Goal: Task Accomplishment & Management: Manage account settings

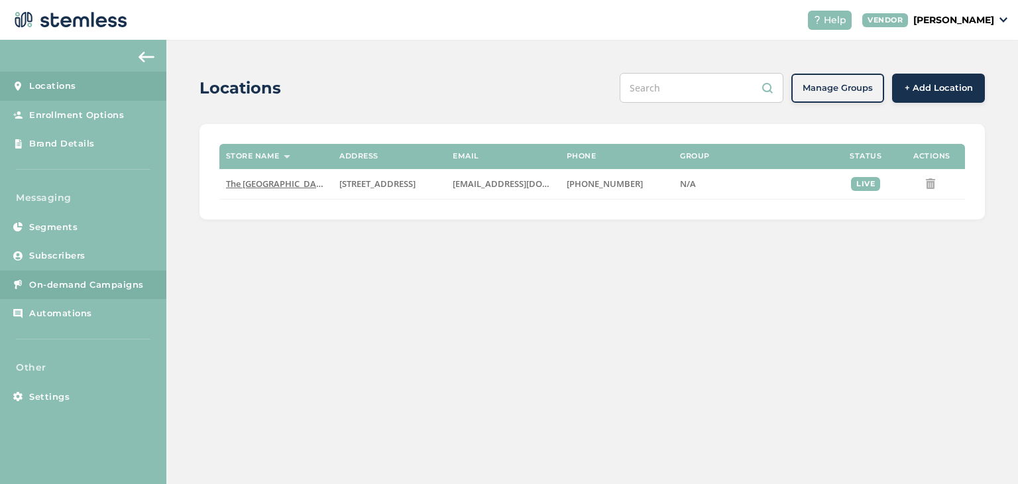
click at [105, 274] on link "On-demand Campaigns" at bounding box center [83, 285] width 166 height 29
click at [79, 283] on span "On-demand Campaigns" at bounding box center [86, 284] width 115 height 13
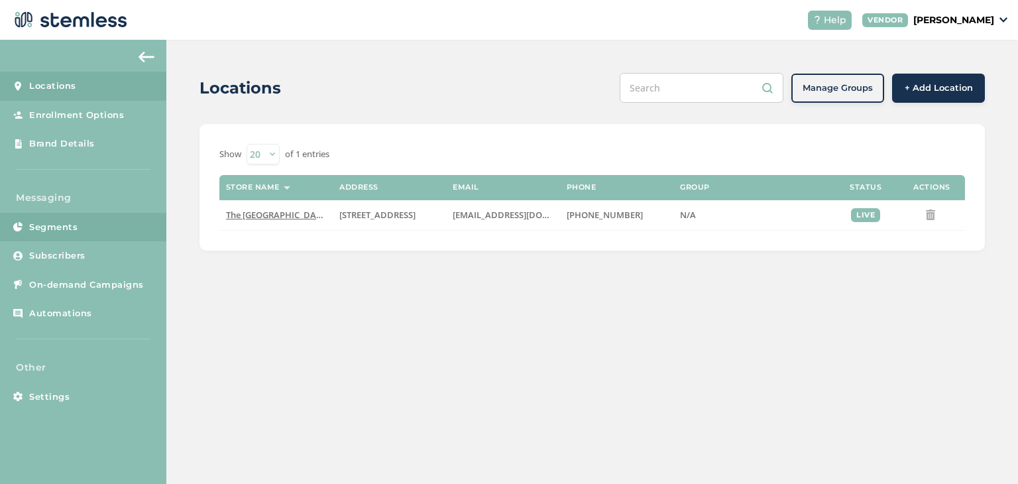
click at [50, 219] on link "Segments" at bounding box center [83, 227] width 166 height 29
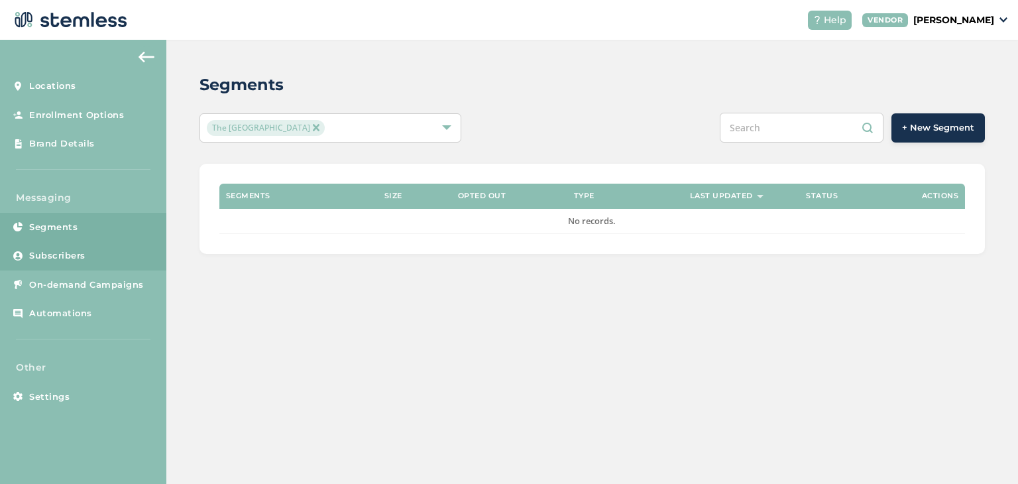
click at [42, 259] on span "Subscribers" at bounding box center [57, 255] width 56 height 13
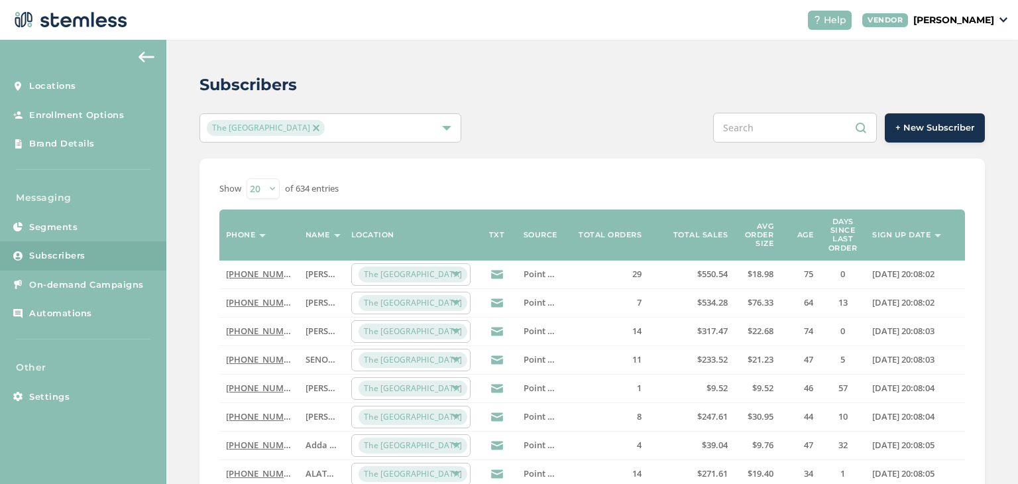
click at [747, 131] on input "text" at bounding box center [795, 128] width 164 height 30
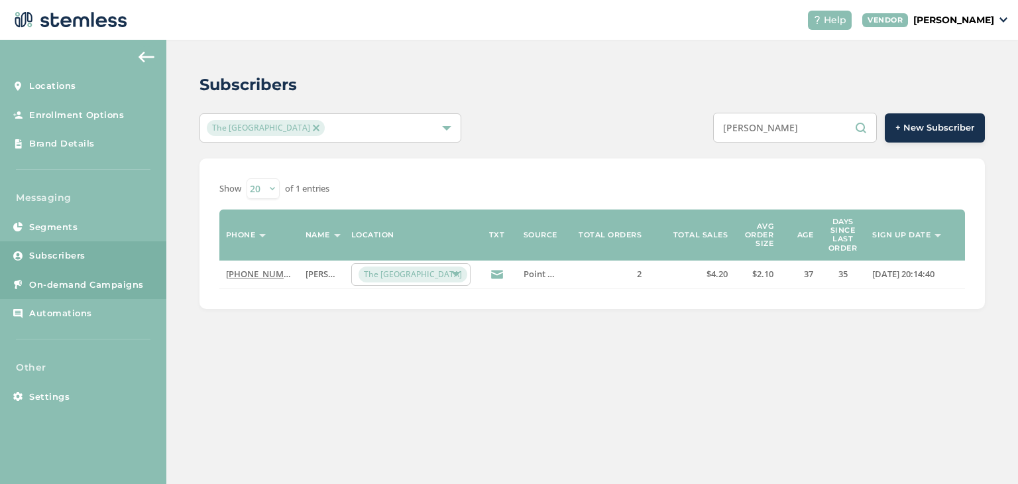
type input "kevin edwards"
click at [44, 288] on span "On-demand Campaigns" at bounding box center [86, 284] width 115 height 13
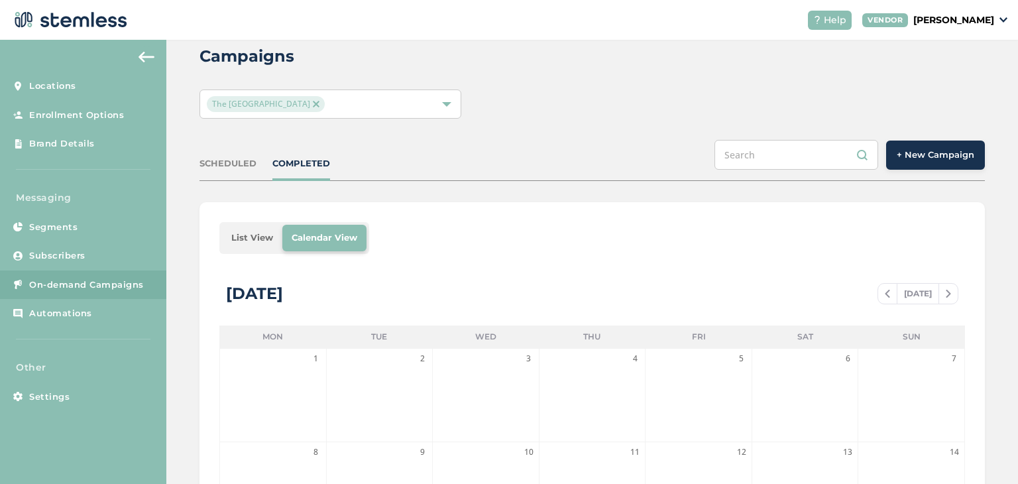
scroll to position [29, 0]
click at [63, 321] on link "Automations" at bounding box center [83, 313] width 166 height 29
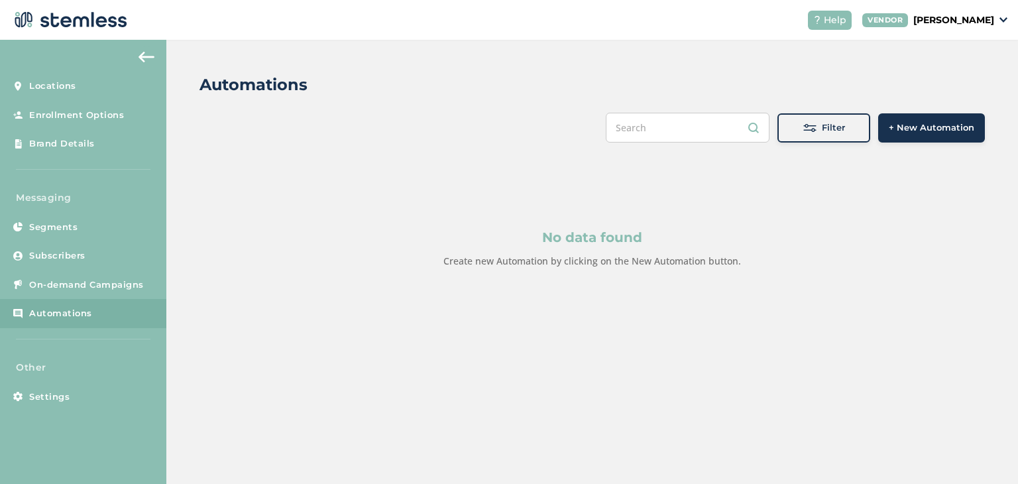
click at [902, 128] on span "+ New Automation" at bounding box center [932, 127] width 86 height 13
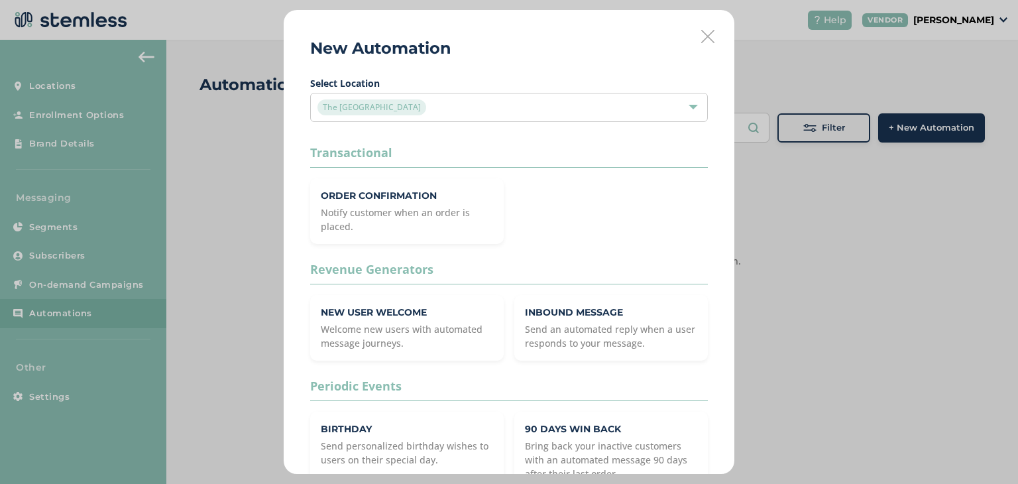
click at [701, 34] on icon at bounding box center [707, 36] width 13 height 13
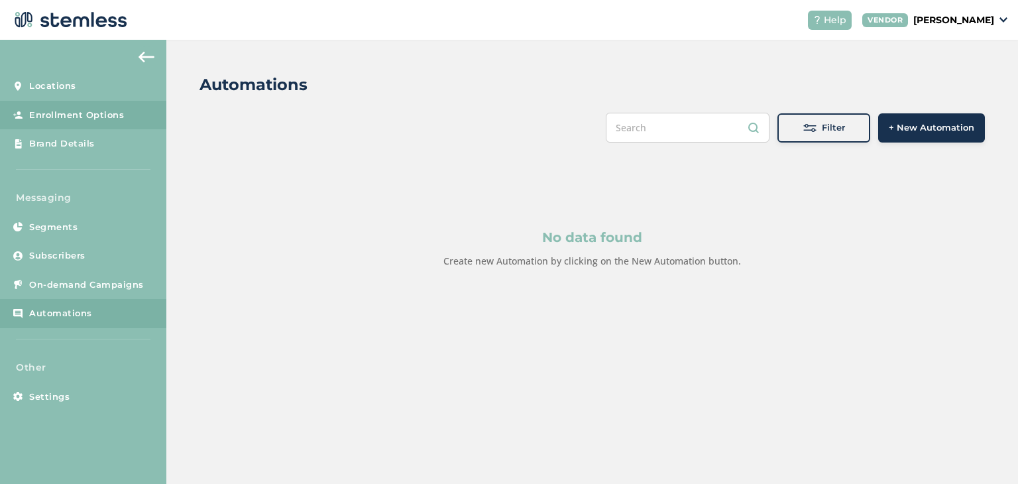
click at [80, 117] on span "Enrollment Options" at bounding box center [76, 115] width 95 height 13
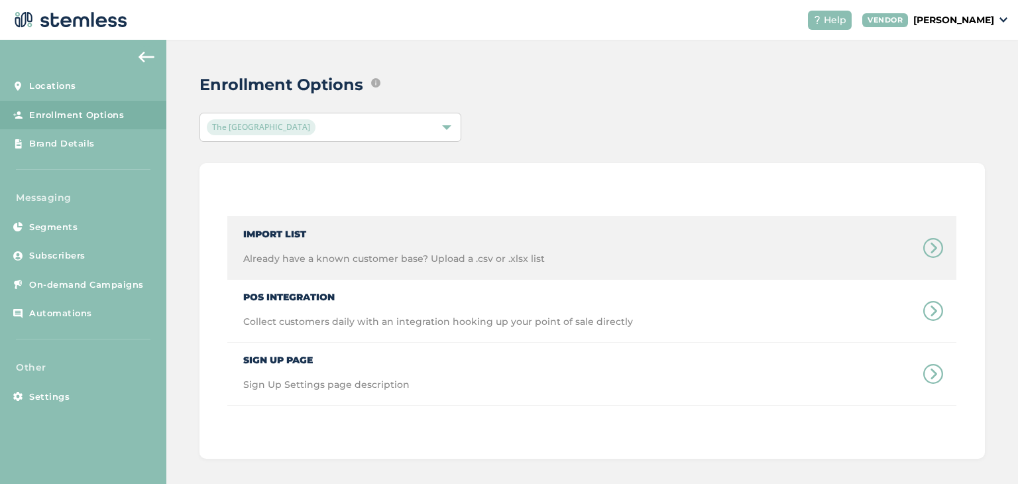
scroll to position [7, 0]
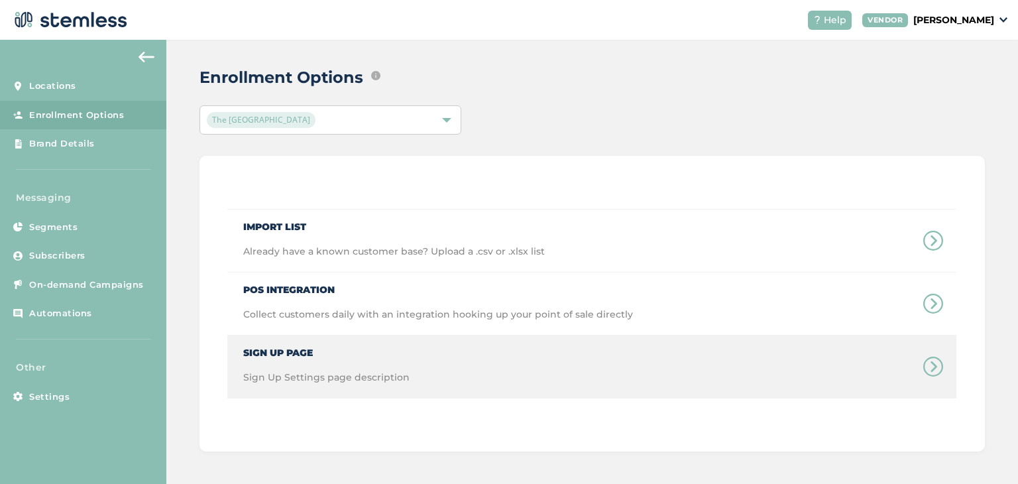
click at [521, 388] on div "Sign Up Page Sign Up Settings page description" at bounding box center [591, 366] width 729 height 62
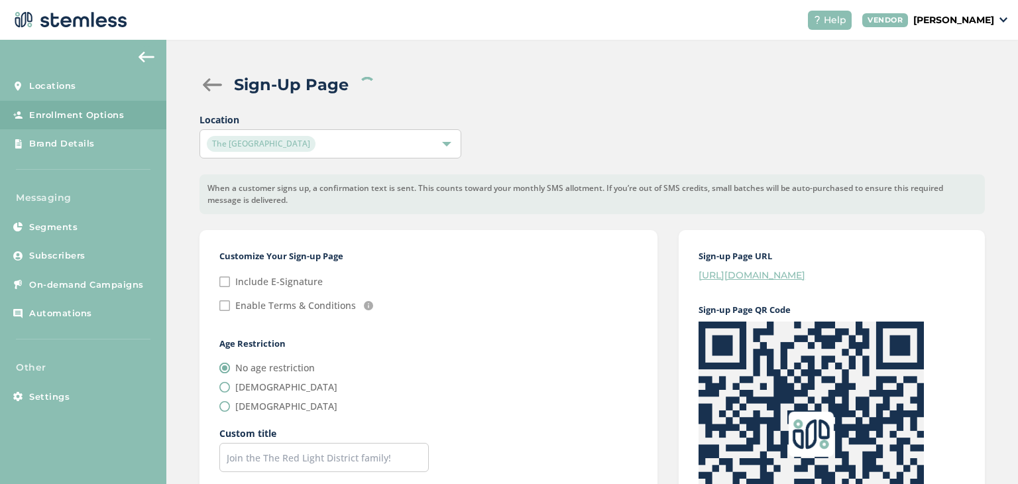
checkbox input "false"
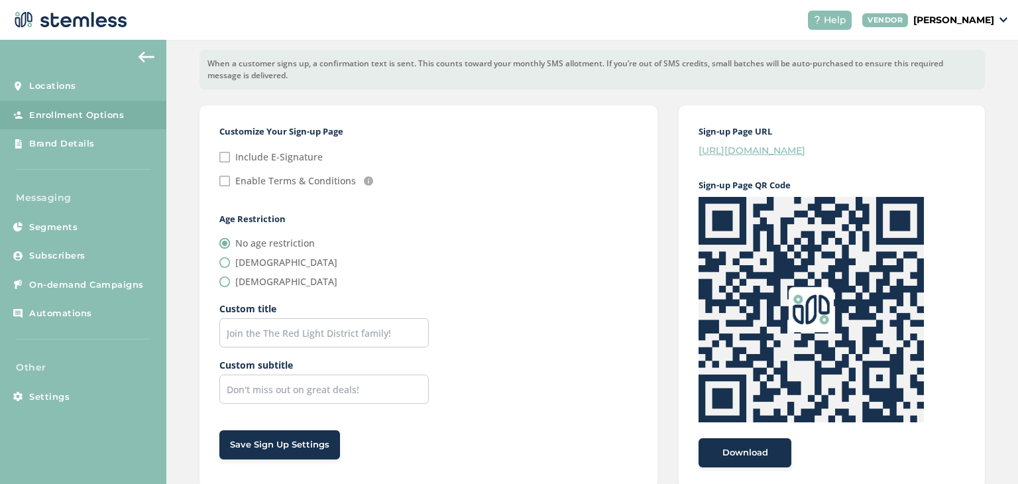
scroll to position [161, 0]
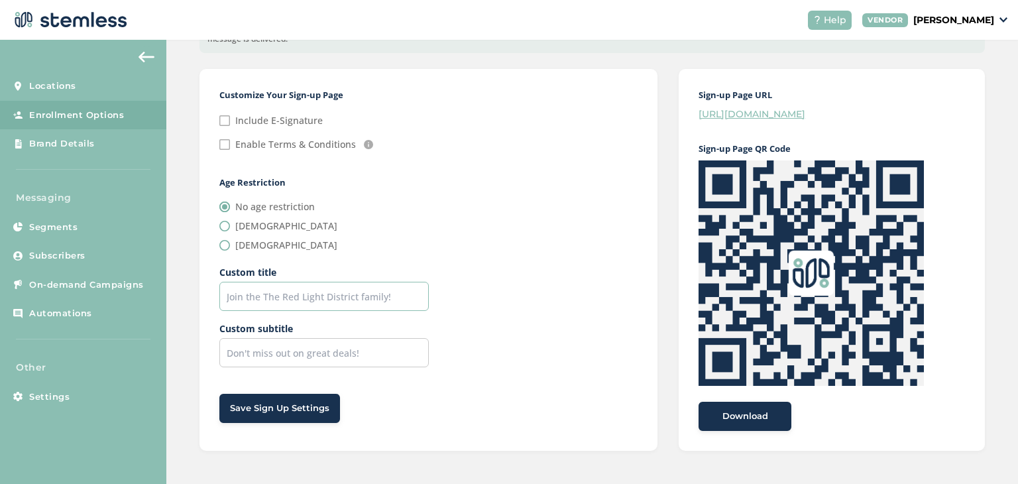
click at [373, 298] on input "text" at bounding box center [324, 296] width 210 height 29
click at [359, 351] on input "text" at bounding box center [324, 352] width 210 height 29
type input "Don't miss out on great deals!"
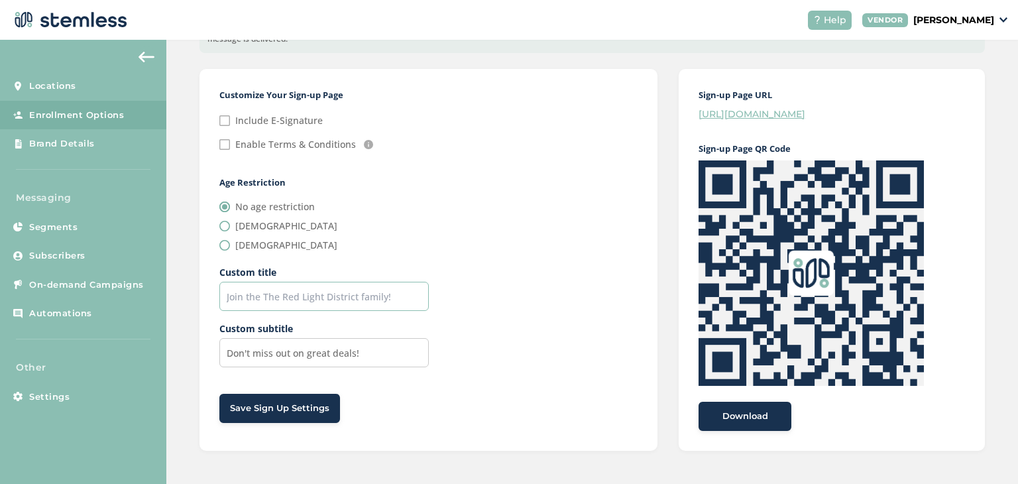
click at [396, 297] on input "text" at bounding box center [324, 296] width 210 height 29
type input "Join the Red Light District VIP club today!"
click at [225, 246] on input "21 years old" at bounding box center [224, 245] width 11 height 11
radio input "true"
click at [307, 408] on span "Save Sign Up Settings" at bounding box center [279, 408] width 99 height 13
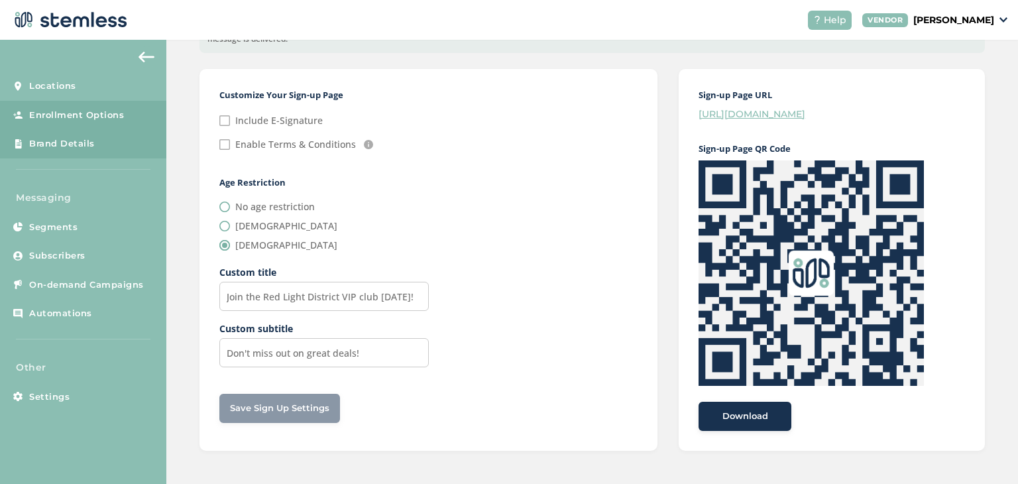
click at [90, 143] on span "Brand Details" at bounding box center [62, 143] width 66 height 13
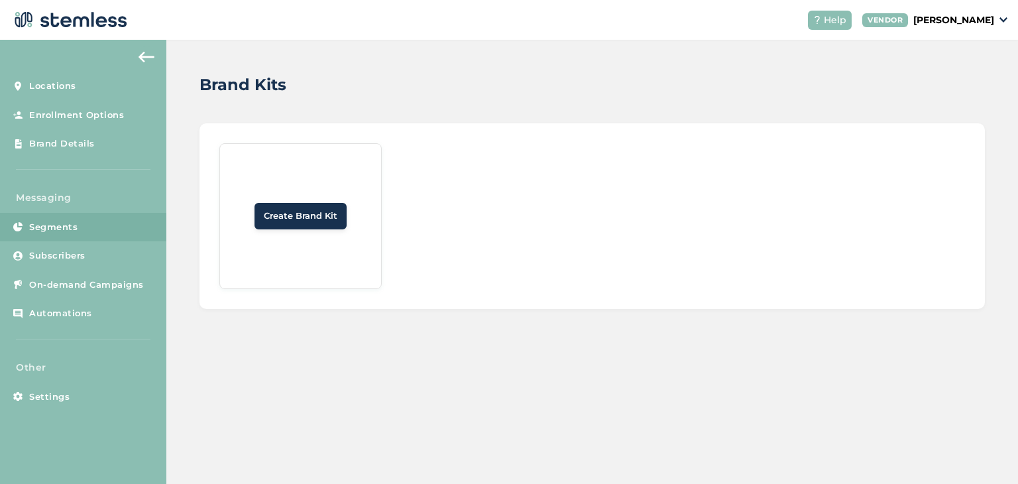
click at [77, 223] on span "Segments" at bounding box center [53, 227] width 48 height 13
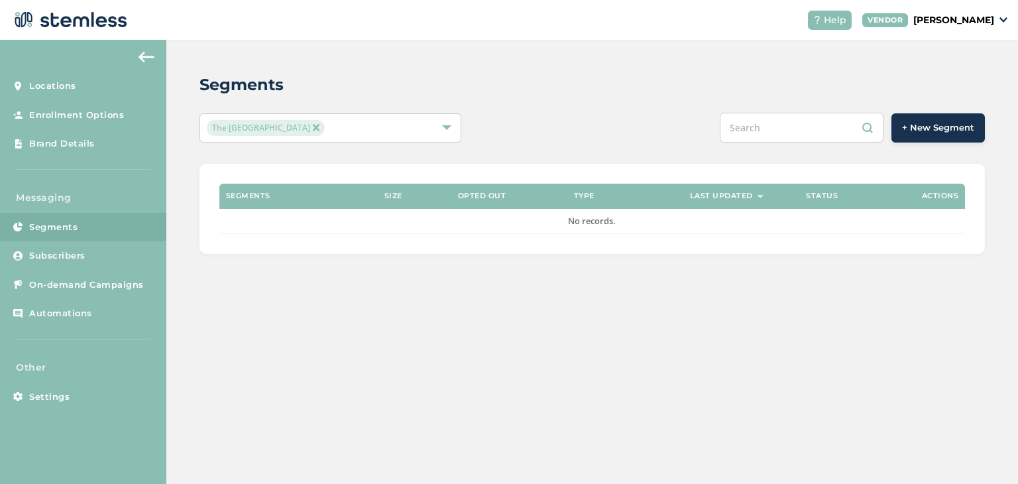
click at [981, 19] on p "[PERSON_NAME]" at bounding box center [954, 20] width 81 height 14
click at [956, 71] on link "Profile" at bounding box center [960, 70] width 65 height 13
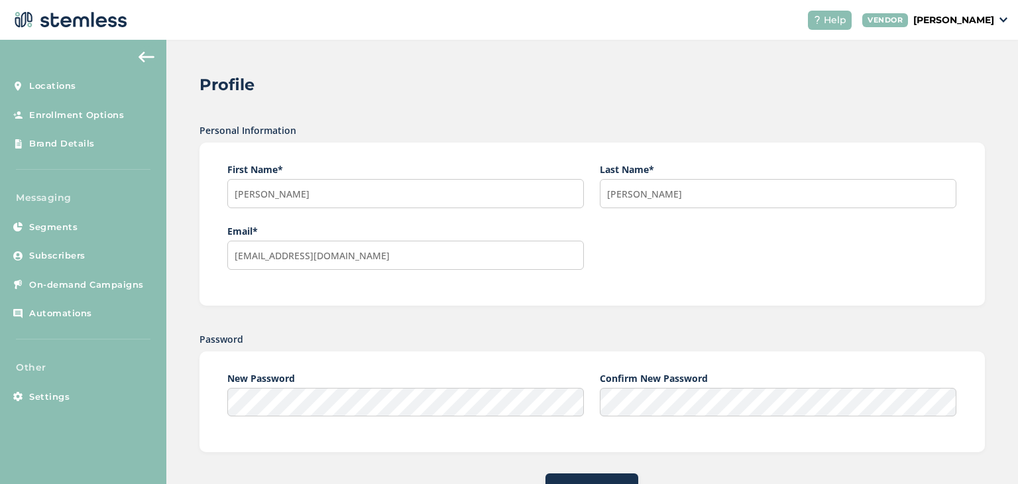
click at [979, 18] on p "[PERSON_NAME]" at bounding box center [954, 20] width 81 height 14
click at [956, 42] on link "Go to Website" at bounding box center [960, 46] width 65 height 13
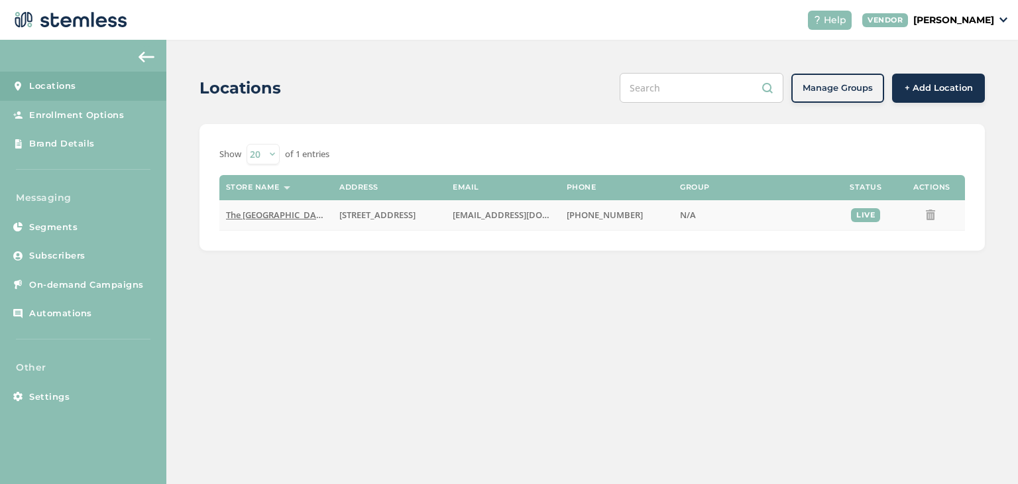
click at [276, 217] on span "The [GEOGRAPHIC_DATA]" at bounding box center [277, 215] width 103 height 12
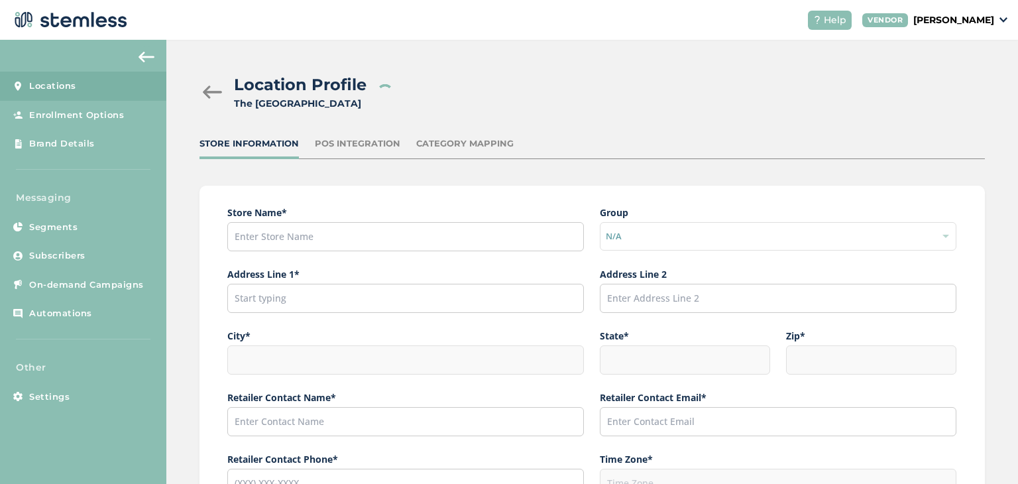
type input "The [GEOGRAPHIC_DATA]"
type input "[STREET_ADDRESS]"
type input "Anchorage"
type input "AK"
type input "99503"
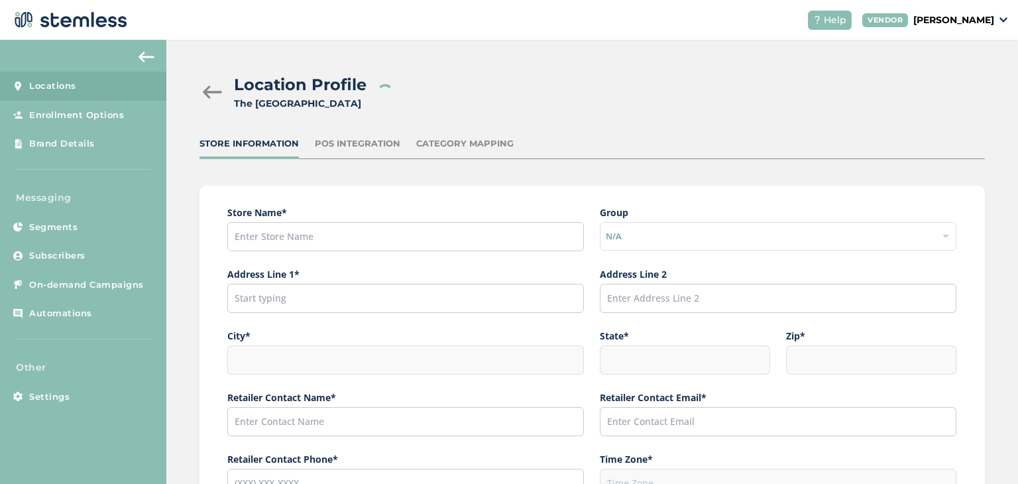
type input "Red Light"
type input "[EMAIL_ADDRESS][DOMAIN_NAME]"
type input "[PHONE_NUMBER]"
type input "America/Anchorage"
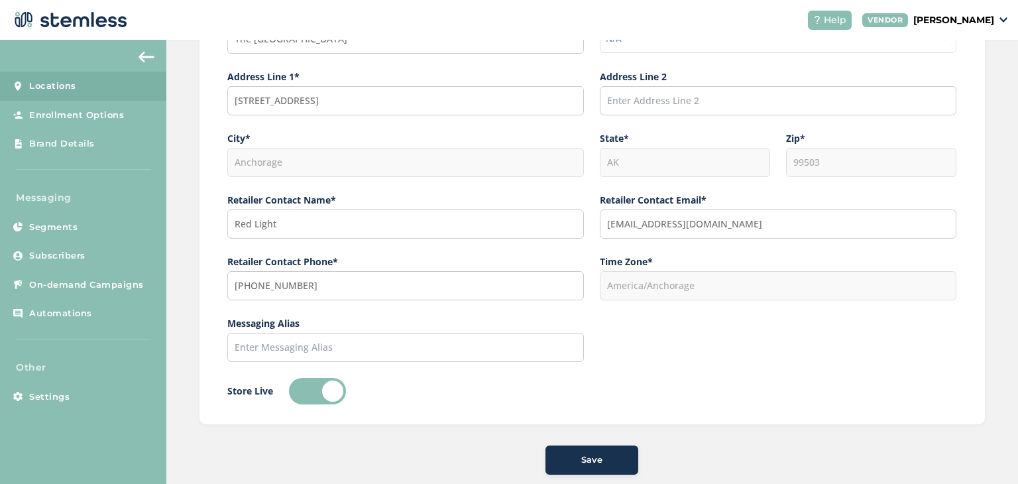
scroll to position [199, 0]
click at [679, 223] on input "[EMAIL_ADDRESS][DOMAIN_NAME]" at bounding box center [778, 222] width 357 height 29
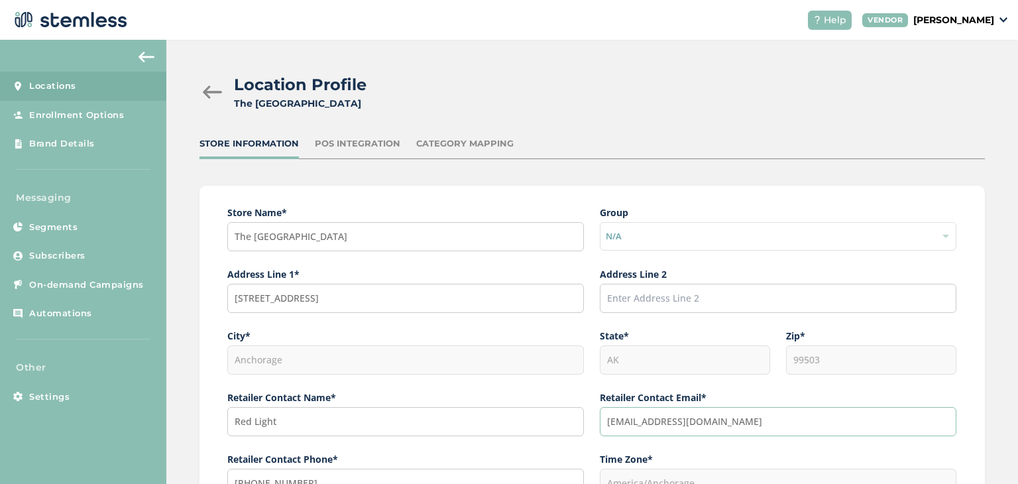
scroll to position [0, 0]
click at [680, 422] on input "[EMAIL_ADDRESS][DOMAIN_NAME]" at bounding box center [778, 421] width 357 height 29
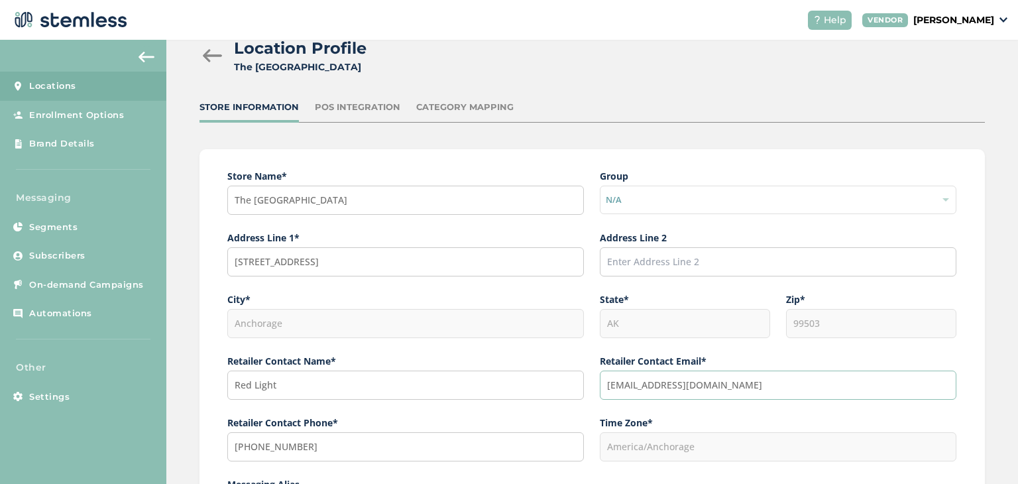
scroll to position [37, 0]
type input "[EMAIL_ADDRESS][DOMAIN_NAME]"
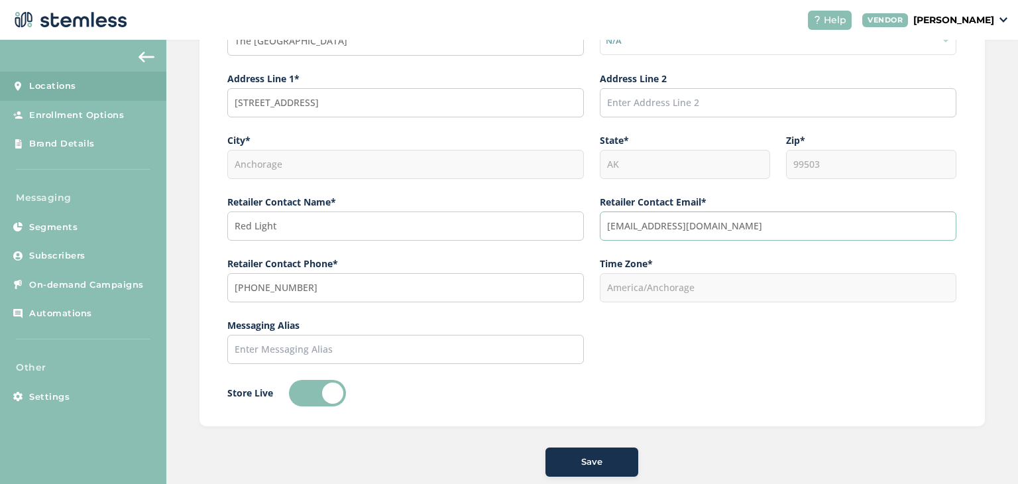
scroll to position [221, 0]
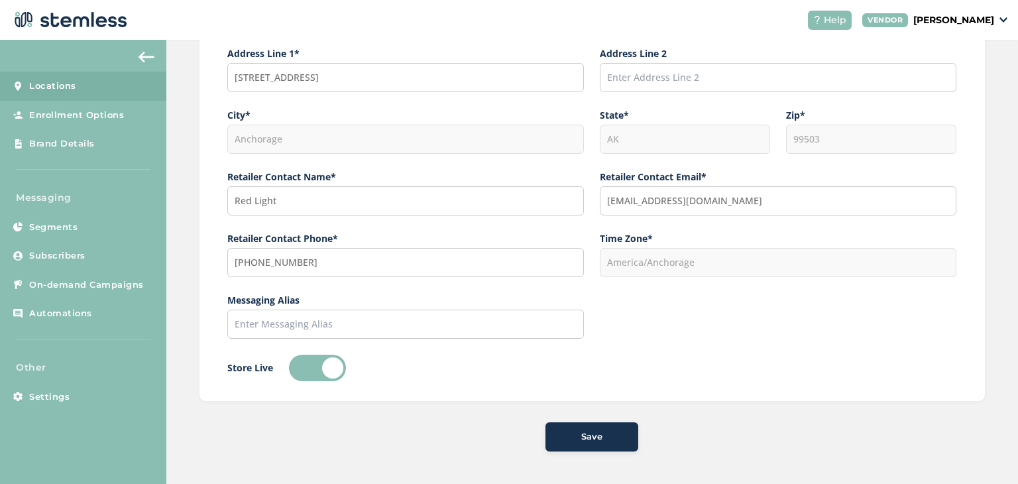
click at [586, 433] on span "Save" at bounding box center [591, 436] width 21 height 13
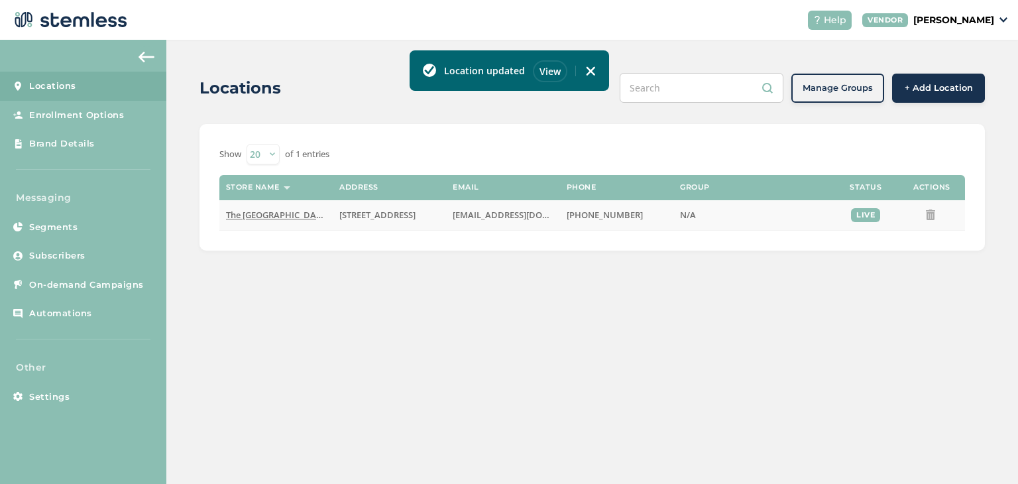
click at [297, 217] on span "The [GEOGRAPHIC_DATA]" at bounding box center [277, 215] width 103 height 12
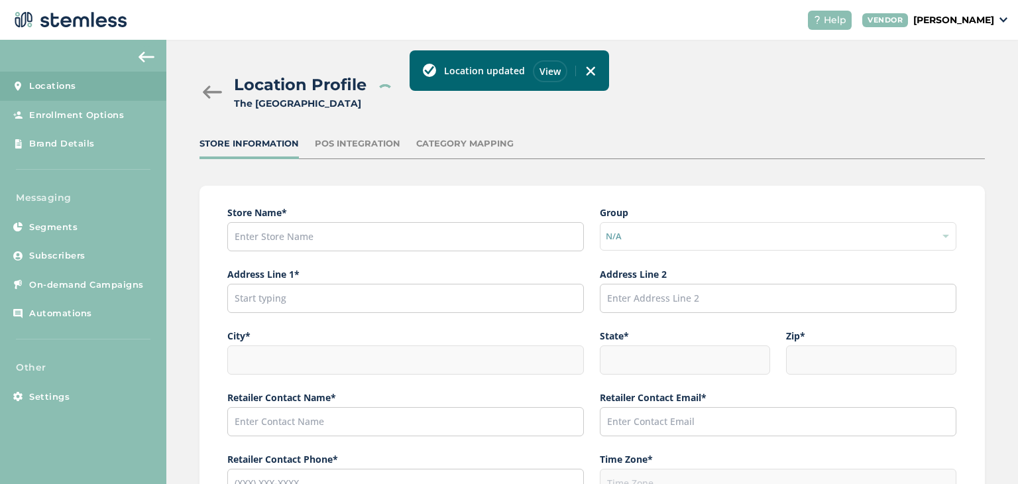
type input "The [GEOGRAPHIC_DATA]"
type input "[STREET_ADDRESS]"
type input "Anchorage"
type input "AK"
type input "99503"
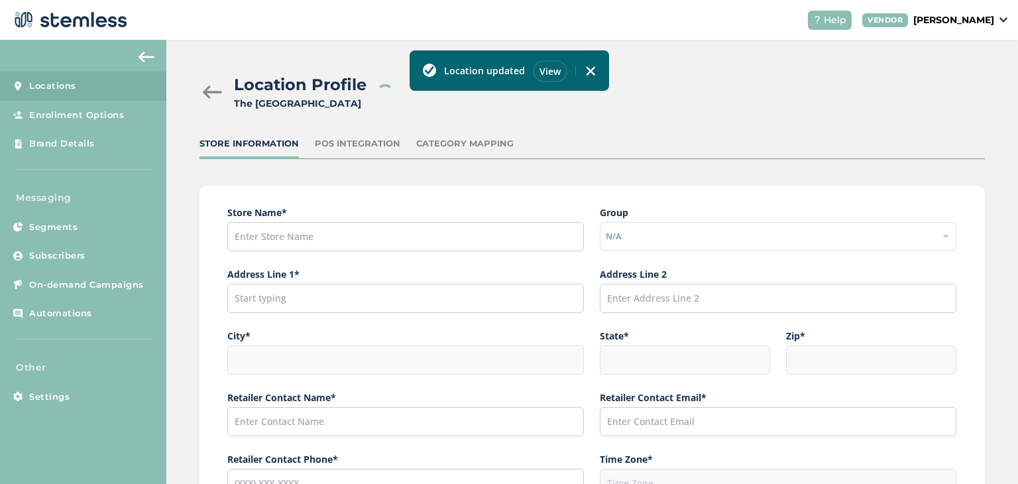
type input "Red Light"
type input "[EMAIL_ADDRESS][DOMAIN_NAME]"
type input "[PHONE_NUMBER]"
type input "America/Anchorage"
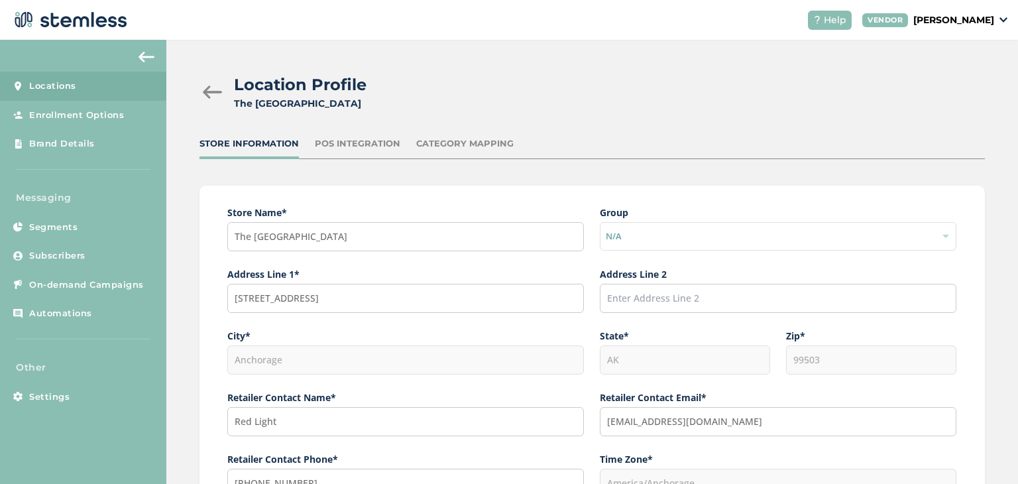
click at [365, 147] on div "POS Integration" at bounding box center [358, 143] width 86 height 13
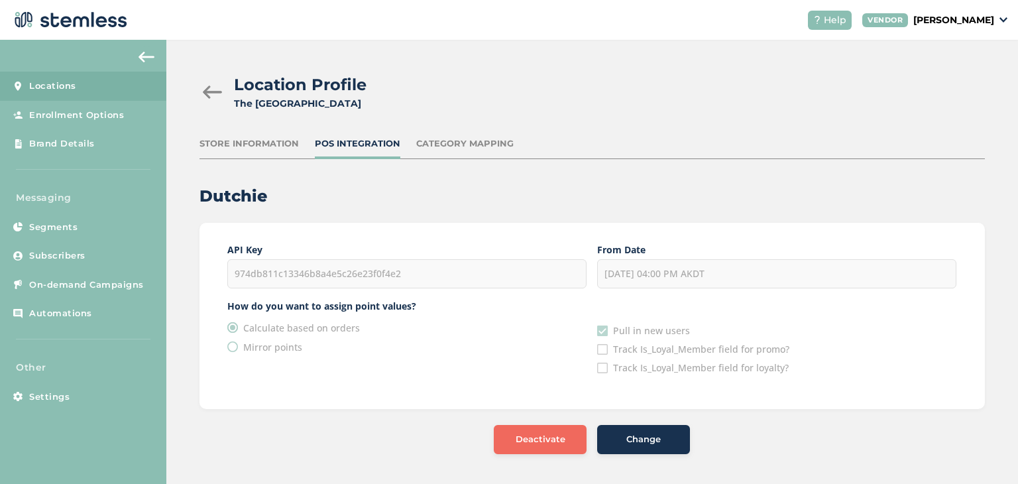
scroll to position [3, 0]
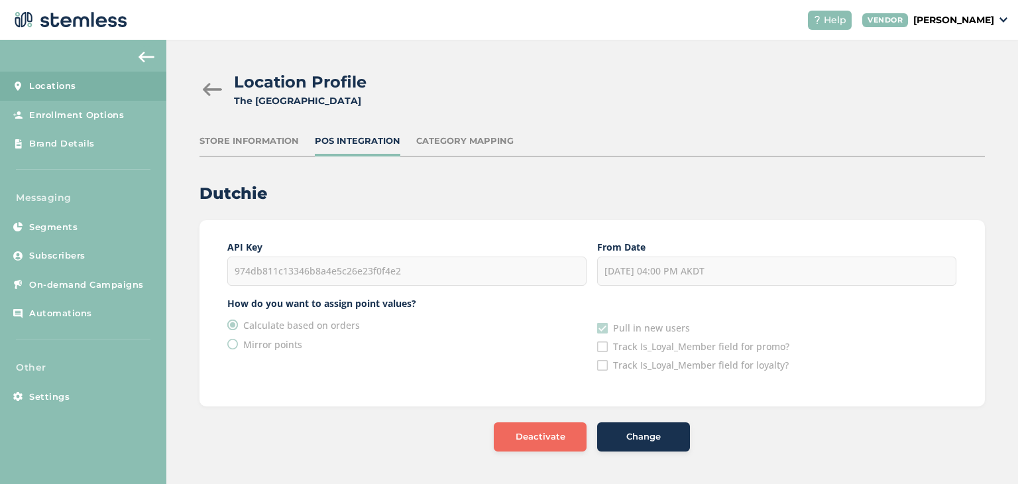
click at [446, 140] on div "Category Mapping" at bounding box center [464, 141] width 97 height 13
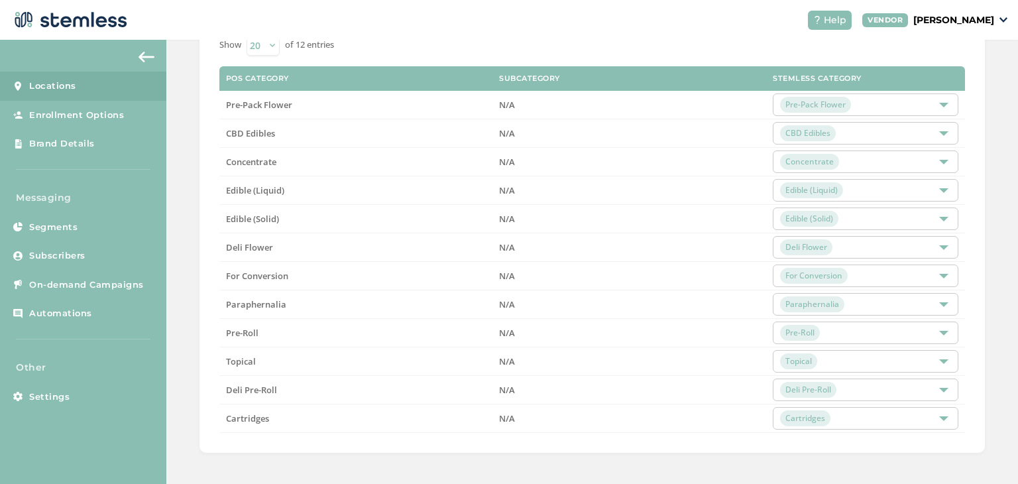
scroll to position [139, 0]
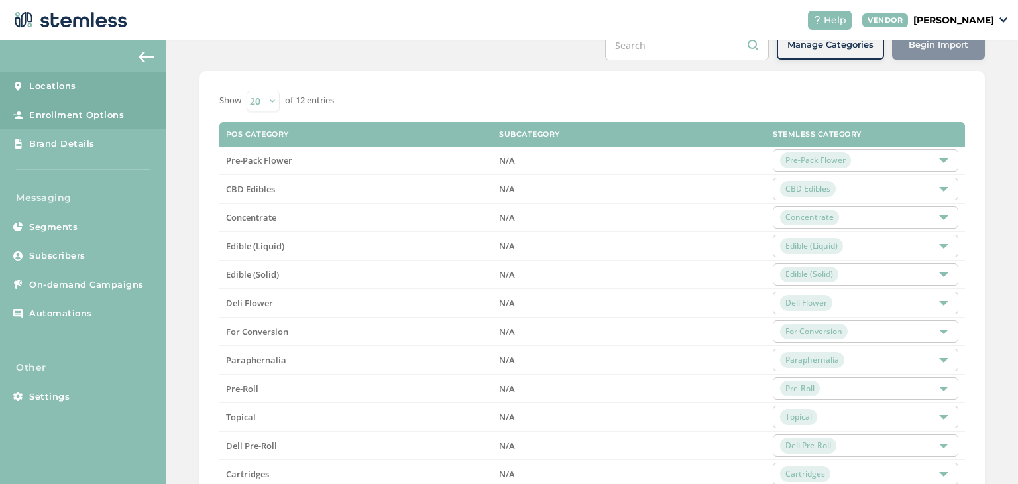
click at [54, 117] on span "Enrollment Options" at bounding box center [76, 115] width 95 height 13
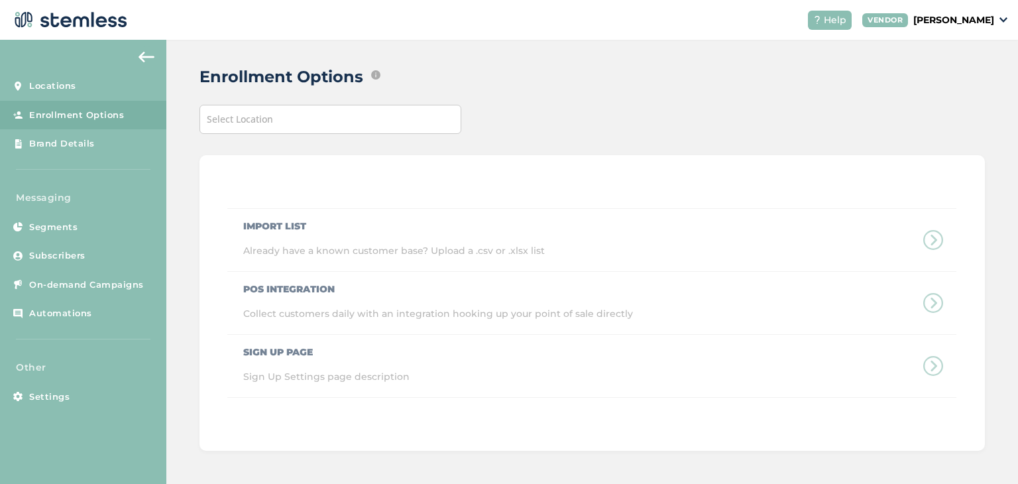
scroll to position [7, 0]
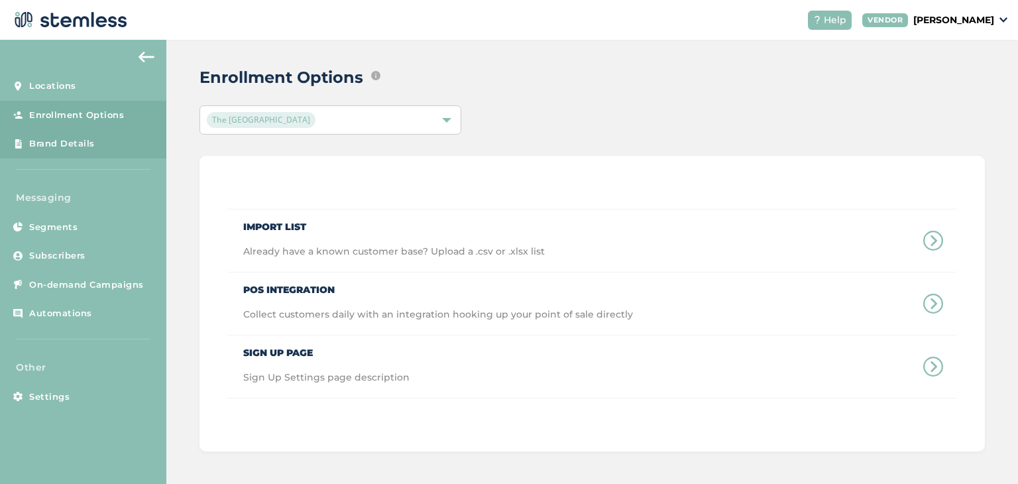
click at [74, 143] on span "Brand Details" at bounding box center [62, 143] width 66 height 13
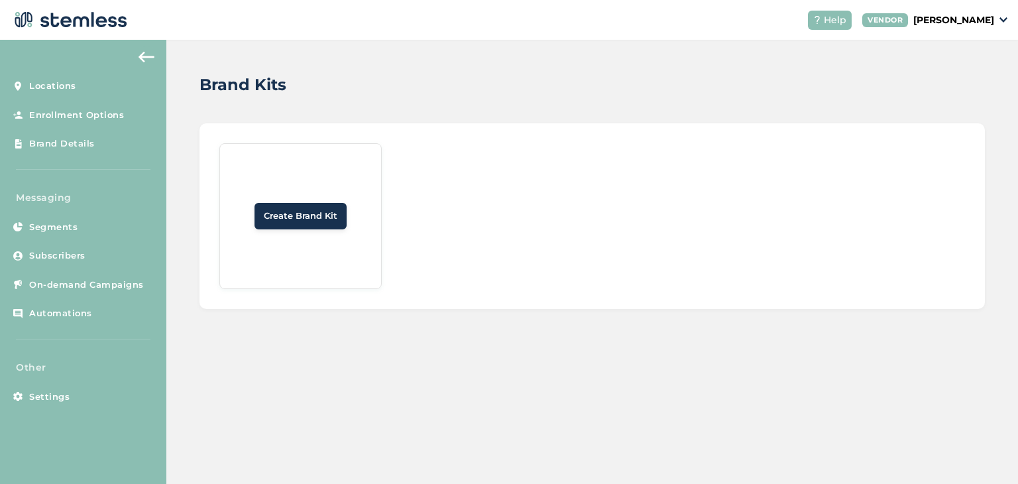
click at [294, 213] on span "Create Brand Kit" at bounding box center [301, 216] width 74 height 13
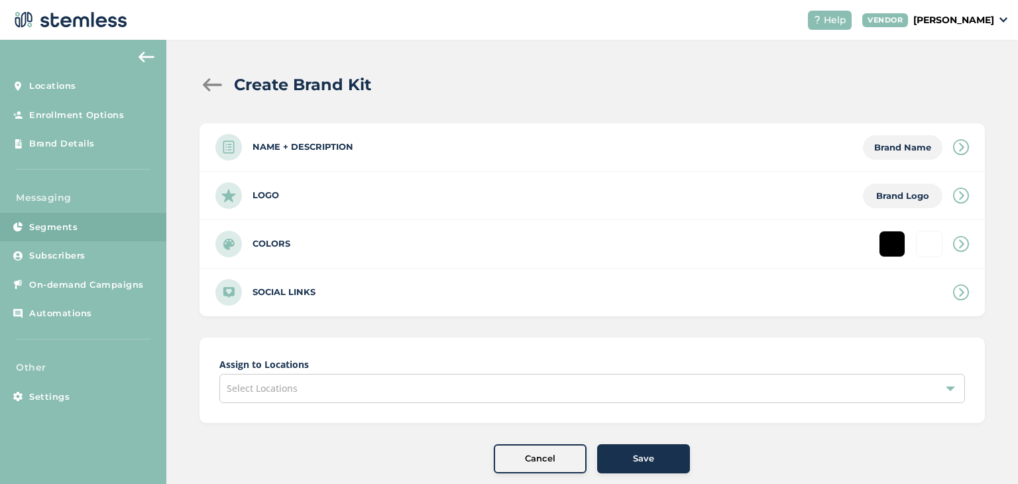
click at [47, 225] on span "Segments" at bounding box center [53, 227] width 48 height 13
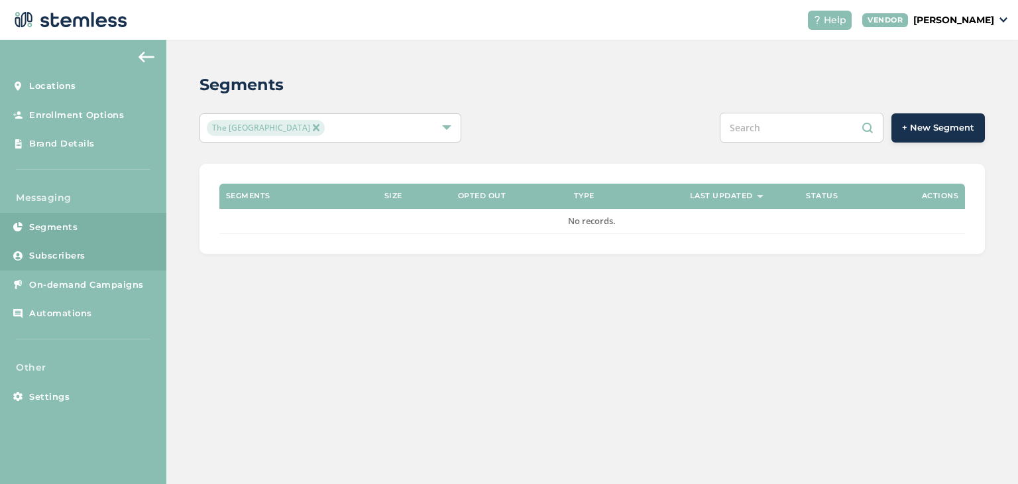
click at [48, 254] on span "Subscribers" at bounding box center [57, 255] width 56 height 13
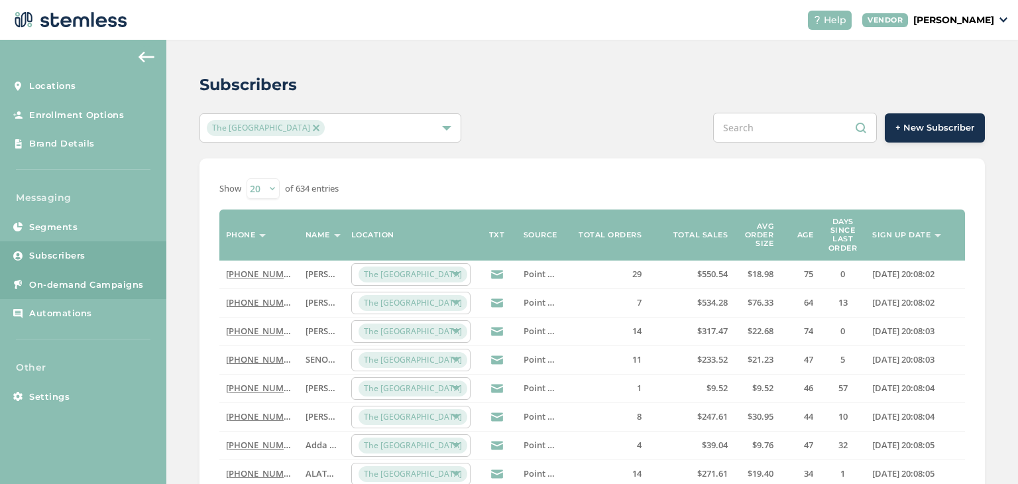
click at [46, 287] on span "On-demand Campaigns" at bounding box center [86, 284] width 115 height 13
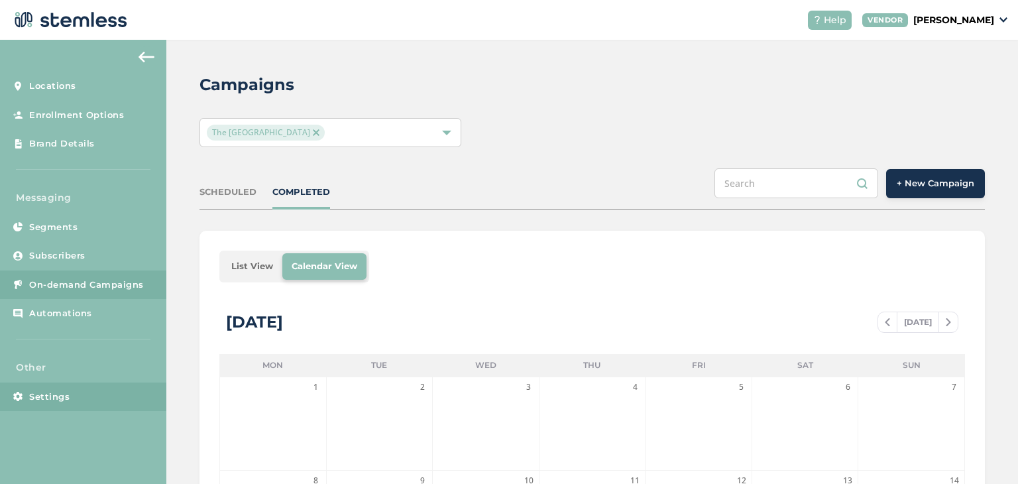
click at [45, 398] on span "Settings" at bounding box center [49, 397] width 40 height 13
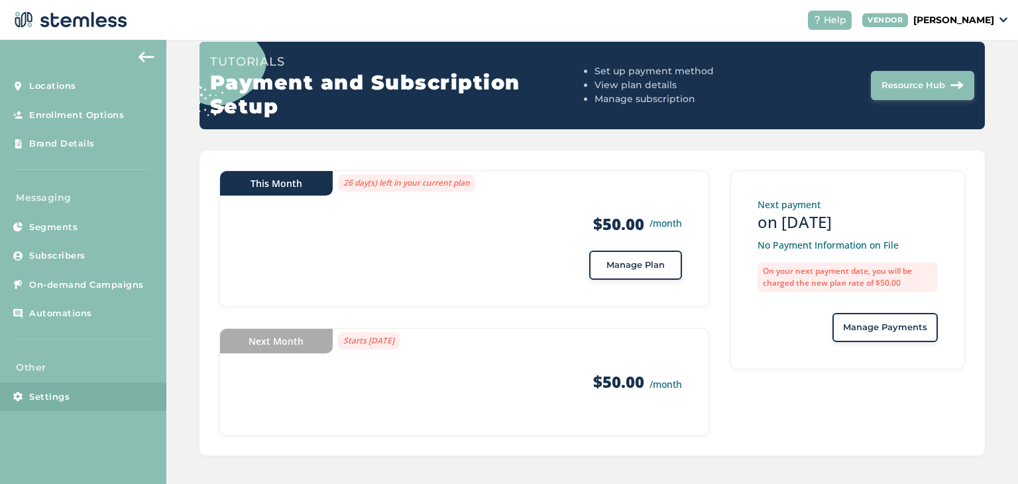
scroll to position [133, 0]
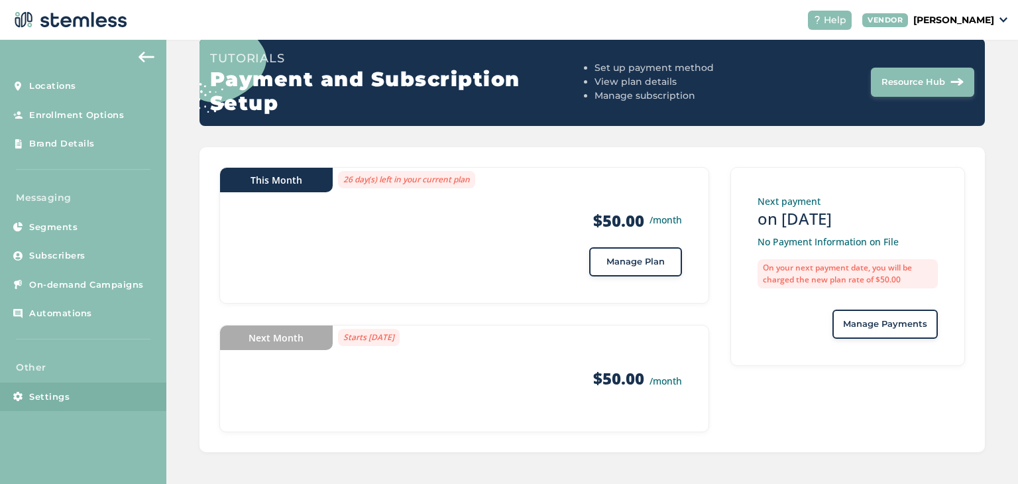
click at [859, 473] on div "Settings Subscription Payment Information Reporting Tutorials Payment and Subsc…" at bounding box center [592, 196] width 852 height 579
click at [41, 91] on span "Locations" at bounding box center [52, 86] width 47 height 13
